Goal: Information Seeking & Learning: Learn about a topic

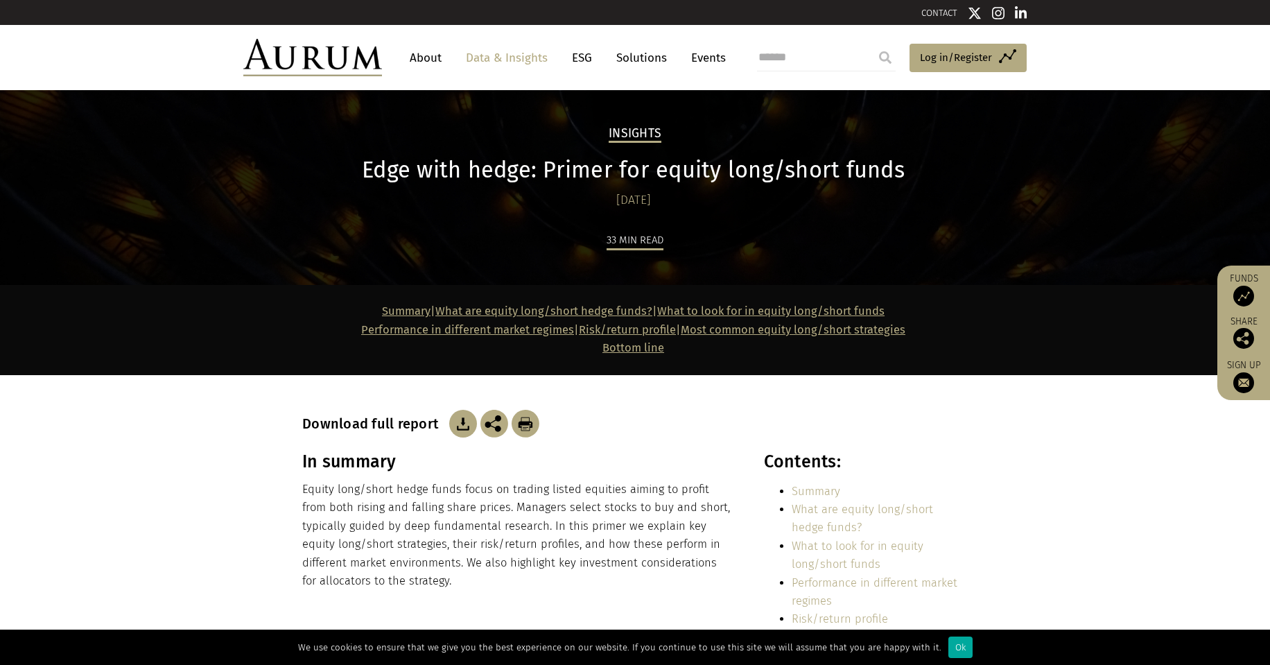
click at [510, 59] on link "Data & Insights" at bounding box center [507, 58] width 96 height 26
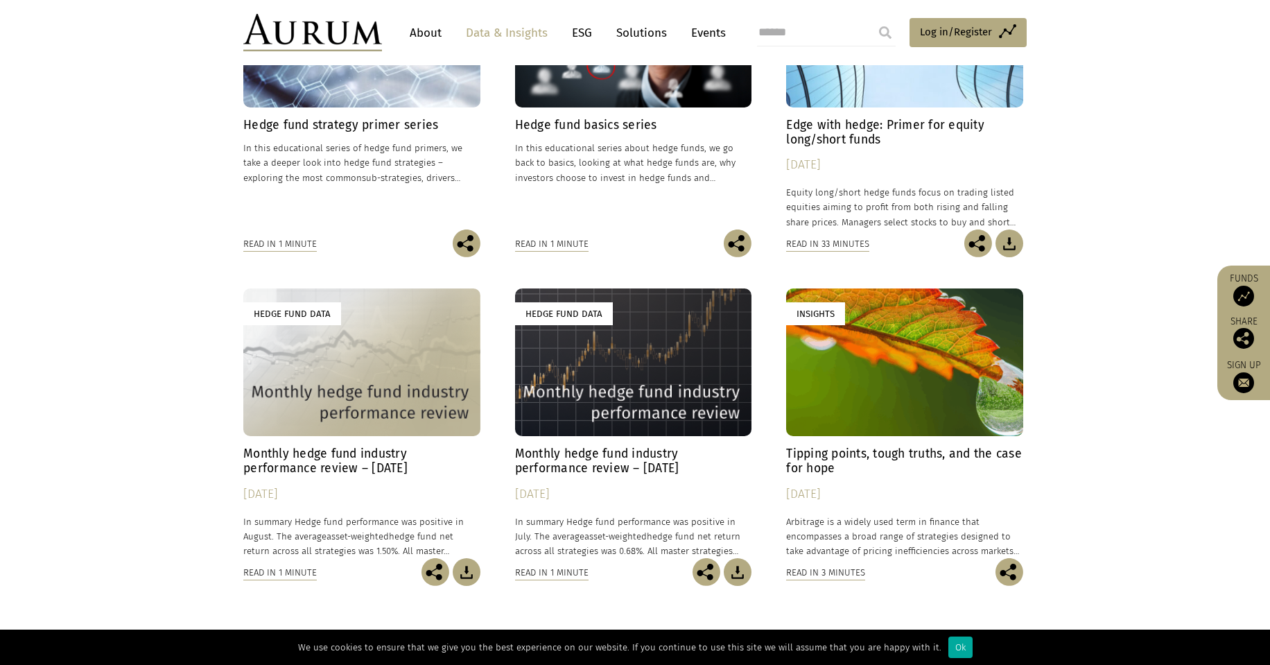
scroll to position [485, 0]
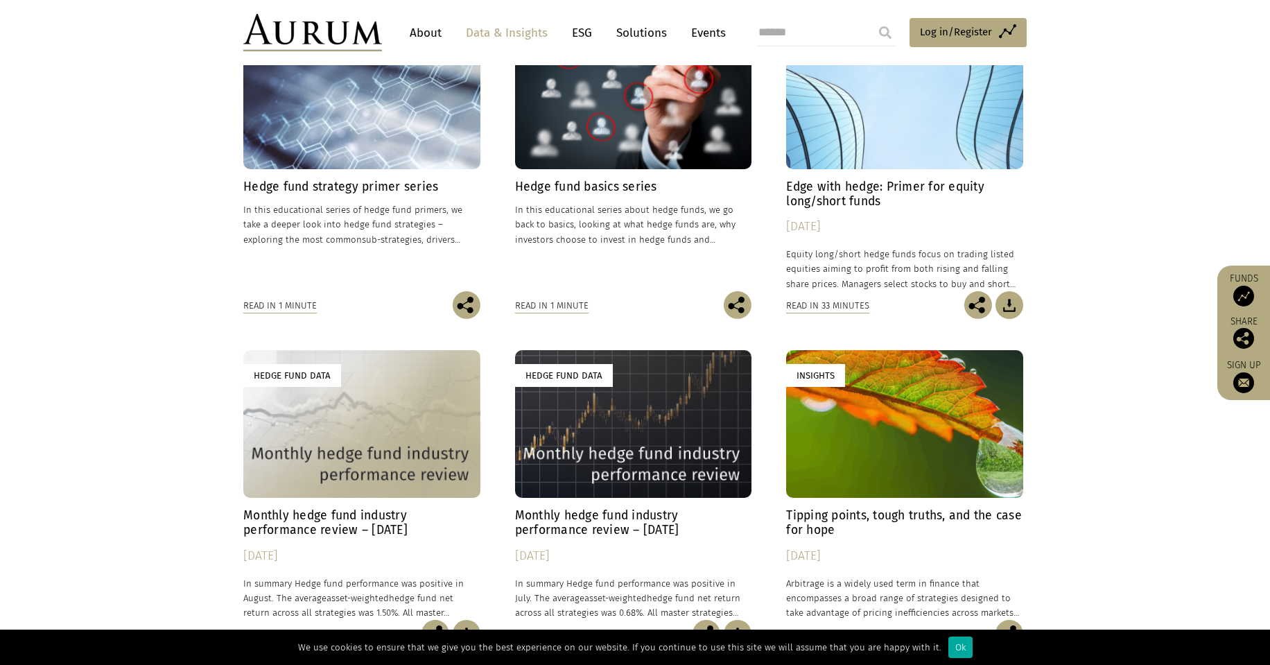
click at [396, 188] on h4 "Hedge fund strategy primer series" at bounding box center [361, 187] width 237 height 15
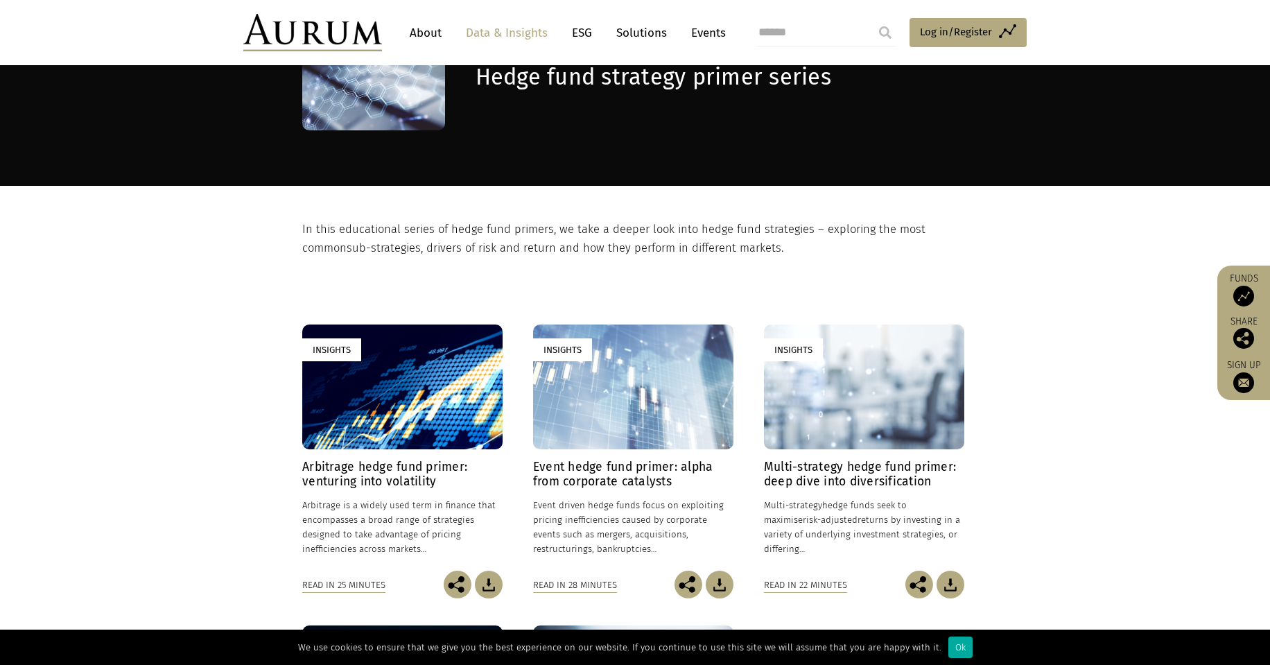
scroll to position [347, 0]
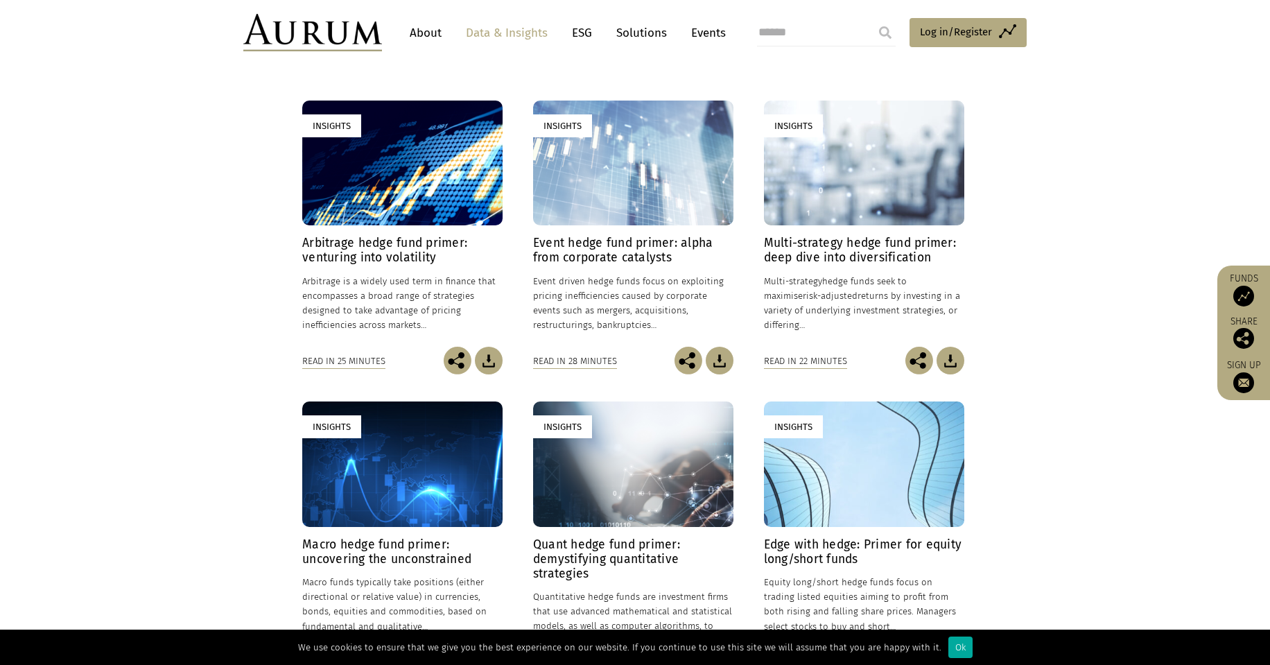
scroll to position [347, 0]
